Goal: Book appointment/travel/reservation

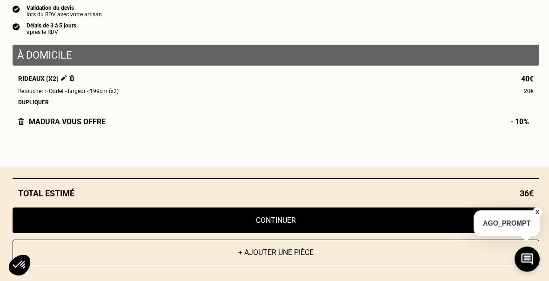
select select "FR"
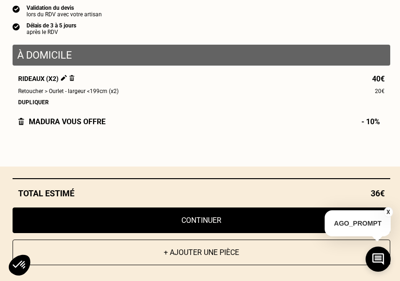
scroll to position [1877, 0]
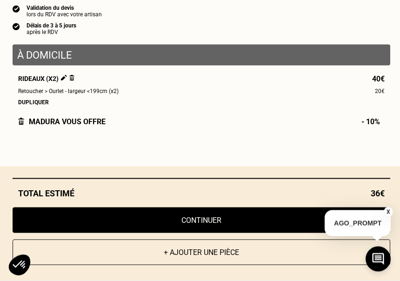
click at [371, 35] on div "Qualité garantie par nos artisans Tilli Validation du devis lors du RDV avec vo…" at bounding box center [201, 11] width 377 height 48
click at [385, 217] on button "X" at bounding box center [387, 212] width 9 height 10
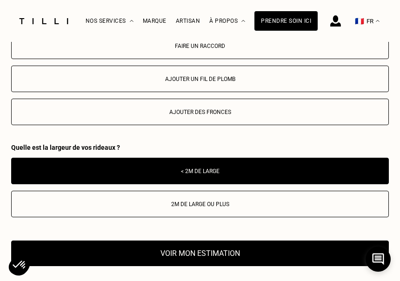
scroll to position [1605, 0]
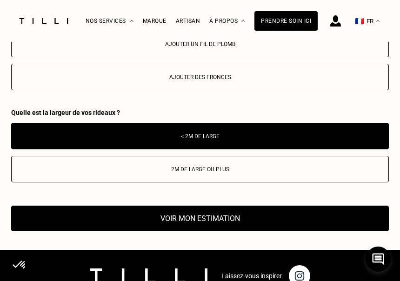
click at [223, 139] on div "< 2m de large" at bounding box center [199, 136] width 367 height 7
click at [228, 139] on div "< 2m de large" at bounding box center [199, 136] width 367 height 7
click at [47, 231] on button "Voir mon estimation" at bounding box center [199, 218] width 377 height 26
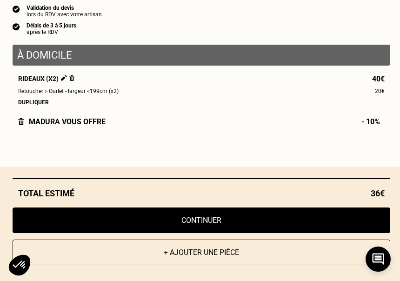
scroll to position [1846, 0]
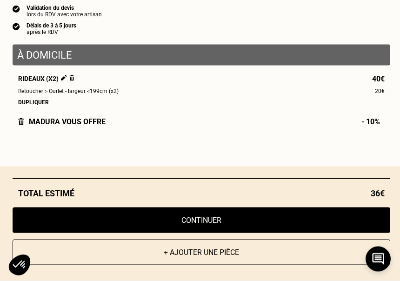
click at [221, 233] on button "Continuer" at bounding box center [201, 220] width 377 height 26
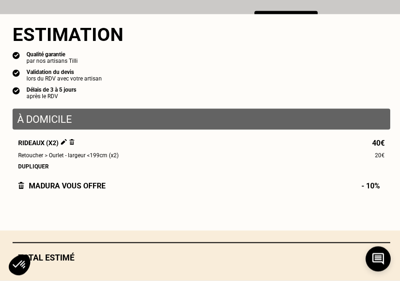
scroll to position [979, 0]
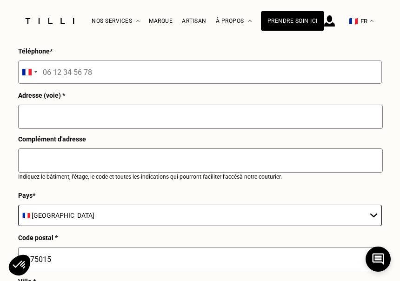
select select "FR"
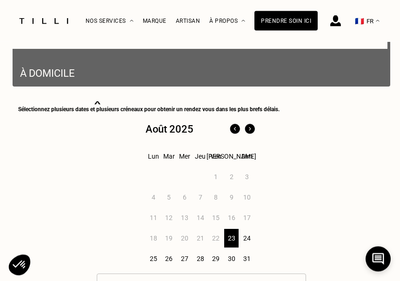
scroll to position [249, 0]
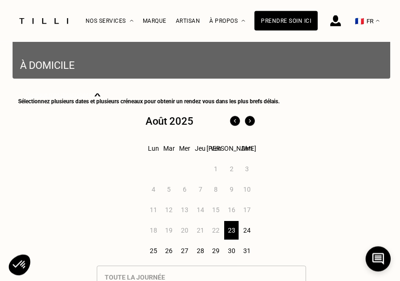
click at [251, 232] on div "24" at bounding box center [247, 230] width 14 height 19
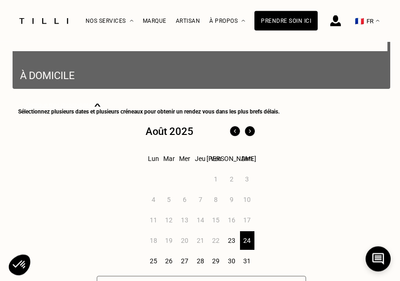
scroll to position [250, 0]
click at [210, 260] on div "29" at bounding box center [216, 260] width 14 height 19
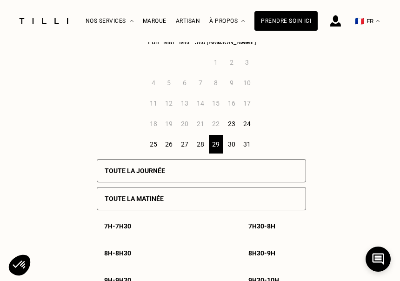
scroll to position [367, 0]
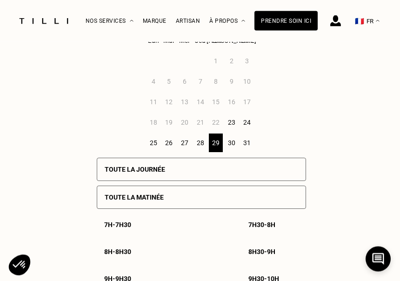
click at [246, 130] on div "24" at bounding box center [247, 122] width 14 height 19
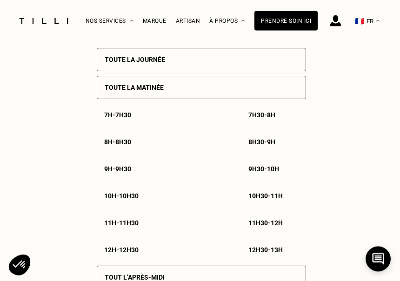
scroll to position [494, 0]
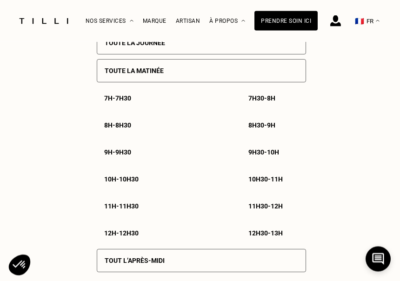
click at [293, 50] on div "Toute la journée" at bounding box center [201, 43] width 209 height 23
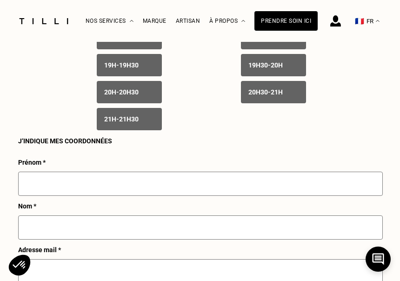
scroll to position [926, 0]
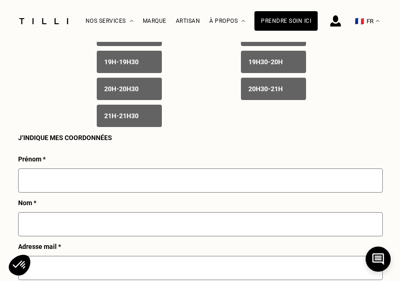
click at [29, 187] on input "text" at bounding box center [200, 180] width 364 height 24
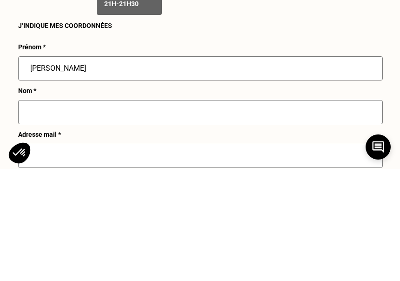
type input "[PERSON_NAME]"
click at [33, 212] on input "text" at bounding box center [200, 224] width 364 height 24
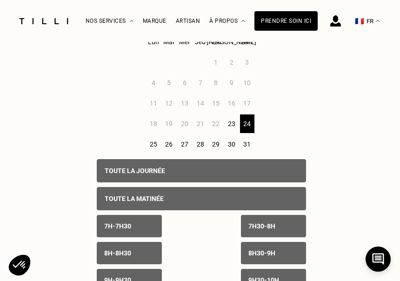
scroll to position [361, 0]
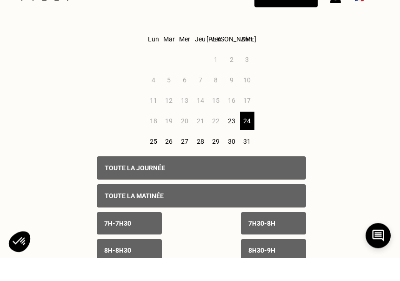
type input "desvaux"
click at [147, 156] on div "25" at bounding box center [153, 165] width 14 height 19
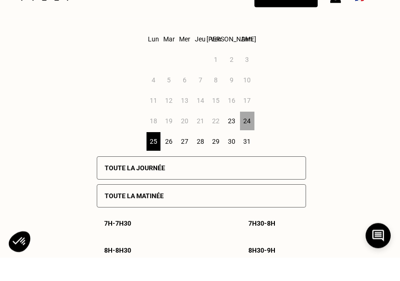
scroll to position [385, 0]
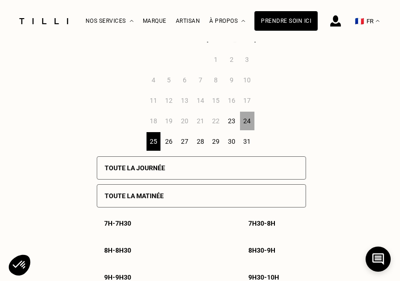
click at [286, 171] on div "Toute la journée" at bounding box center [201, 167] width 209 height 23
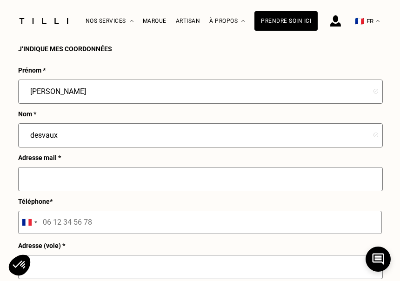
scroll to position [1024, 0]
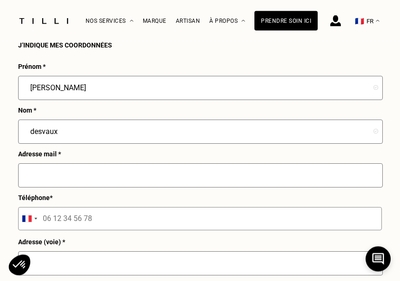
click at [32, 188] on input "text" at bounding box center [200, 176] width 364 height 24
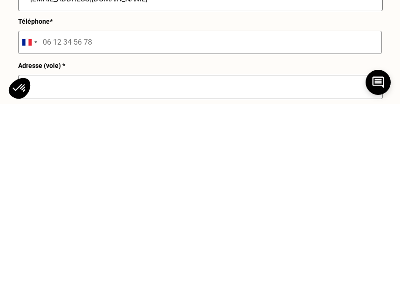
type input "[EMAIL_ADDRESS][DOMAIN_NAME]"
click at [28, 251] on input "text" at bounding box center [200, 263] width 364 height 24
type input "5"
click at [160, 207] on input "tel" at bounding box center [200, 218] width 364 height 23
type input "07 59 61 21 25"
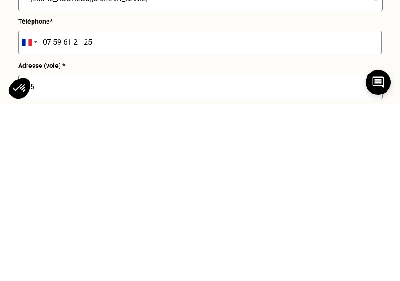
click at [149, 251] on input "5" at bounding box center [200, 263] width 364 height 24
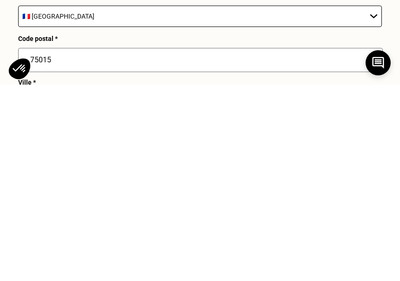
scroll to position [1182, 0]
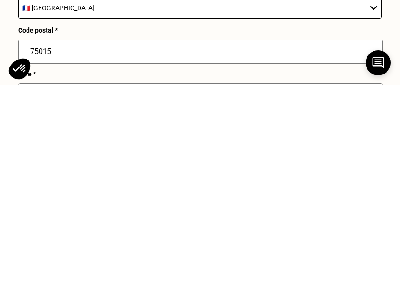
type input "[STREET_ADDRESS]"
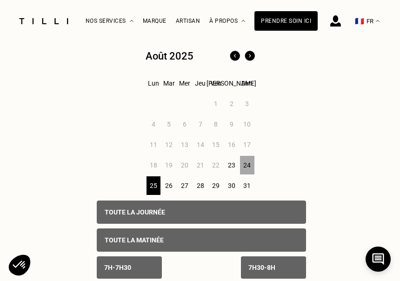
scroll to position [344, 0]
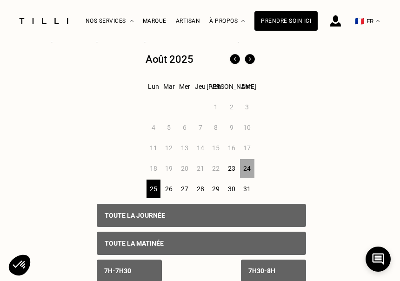
type input "[GEOGRAPHIC_DATA]"
click at [172, 192] on div "26" at bounding box center [169, 188] width 14 height 19
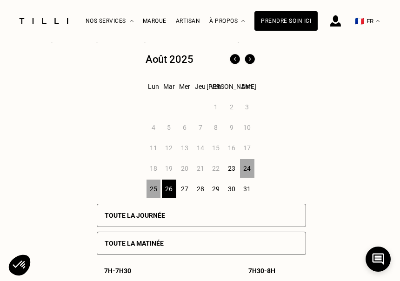
click at [291, 219] on div "Toute la journée" at bounding box center [201, 215] width 209 height 23
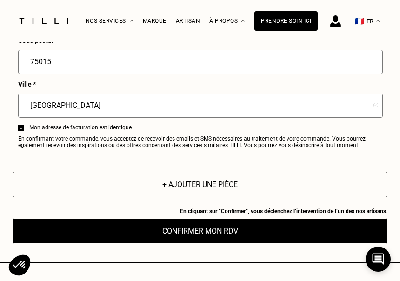
scroll to position [1391, 0]
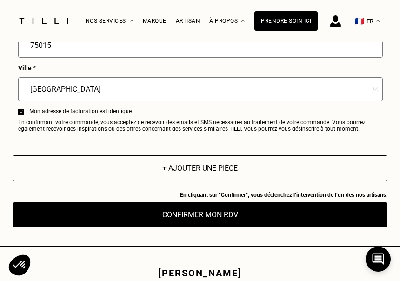
click at [237, 227] on button "Confirmer mon RDV" at bounding box center [200, 215] width 375 height 26
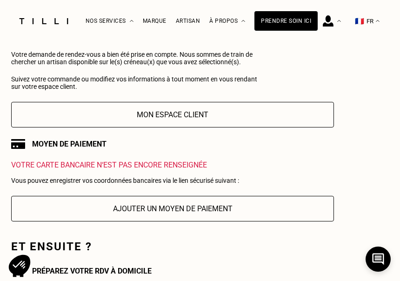
scroll to position [99, 0]
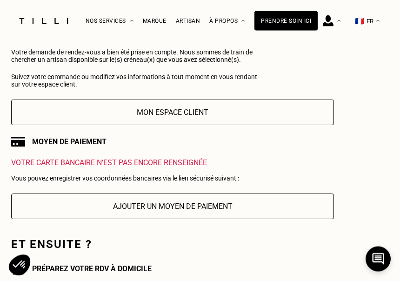
click at [235, 207] on button "Ajouter un moyen de paiement" at bounding box center [172, 207] width 323 height 26
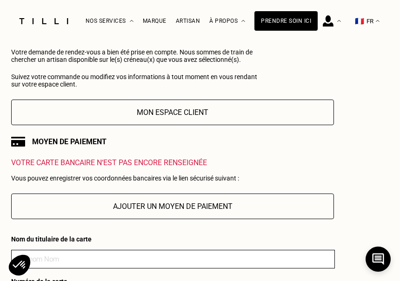
click at [20, 261] on input at bounding box center [173, 259] width 324 height 19
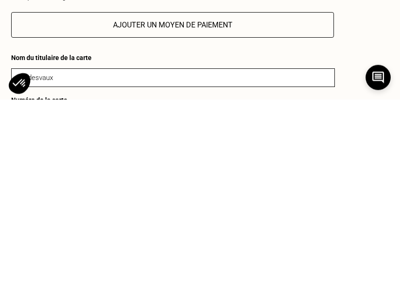
type input "eg desvaux"
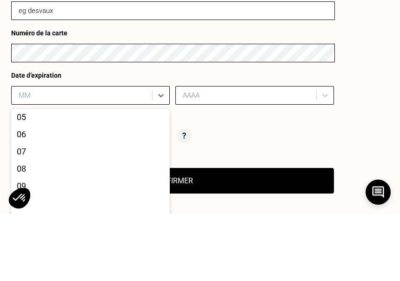
scroll to position [348, 0]
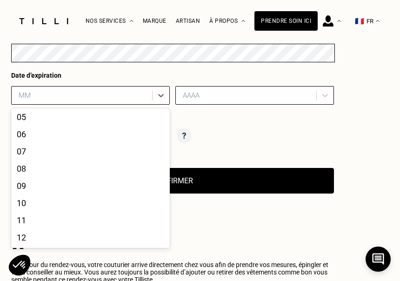
click at [70, 245] on div "12" at bounding box center [90, 237] width 159 height 17
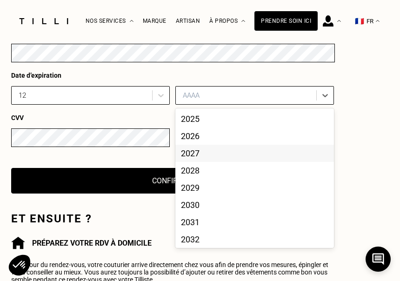
click at [206, 158] on div "2027" at bounding box center [254, 153] width 159 height 17
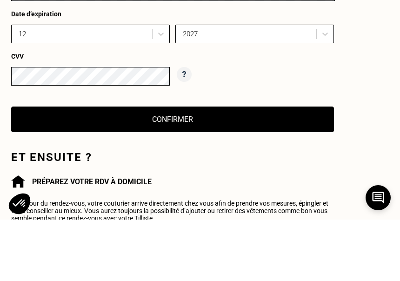
click at [189, 168] on button "Confirmer" at bounding box center [172, 181] width 323 height 26
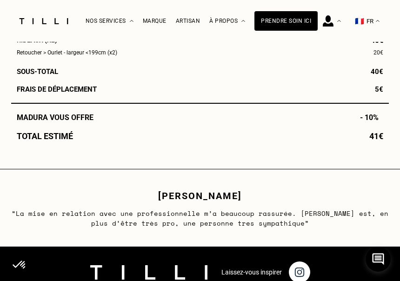
scroll to position [701, 0]
